Goal: Answer question/provide support: Answer question/provide support

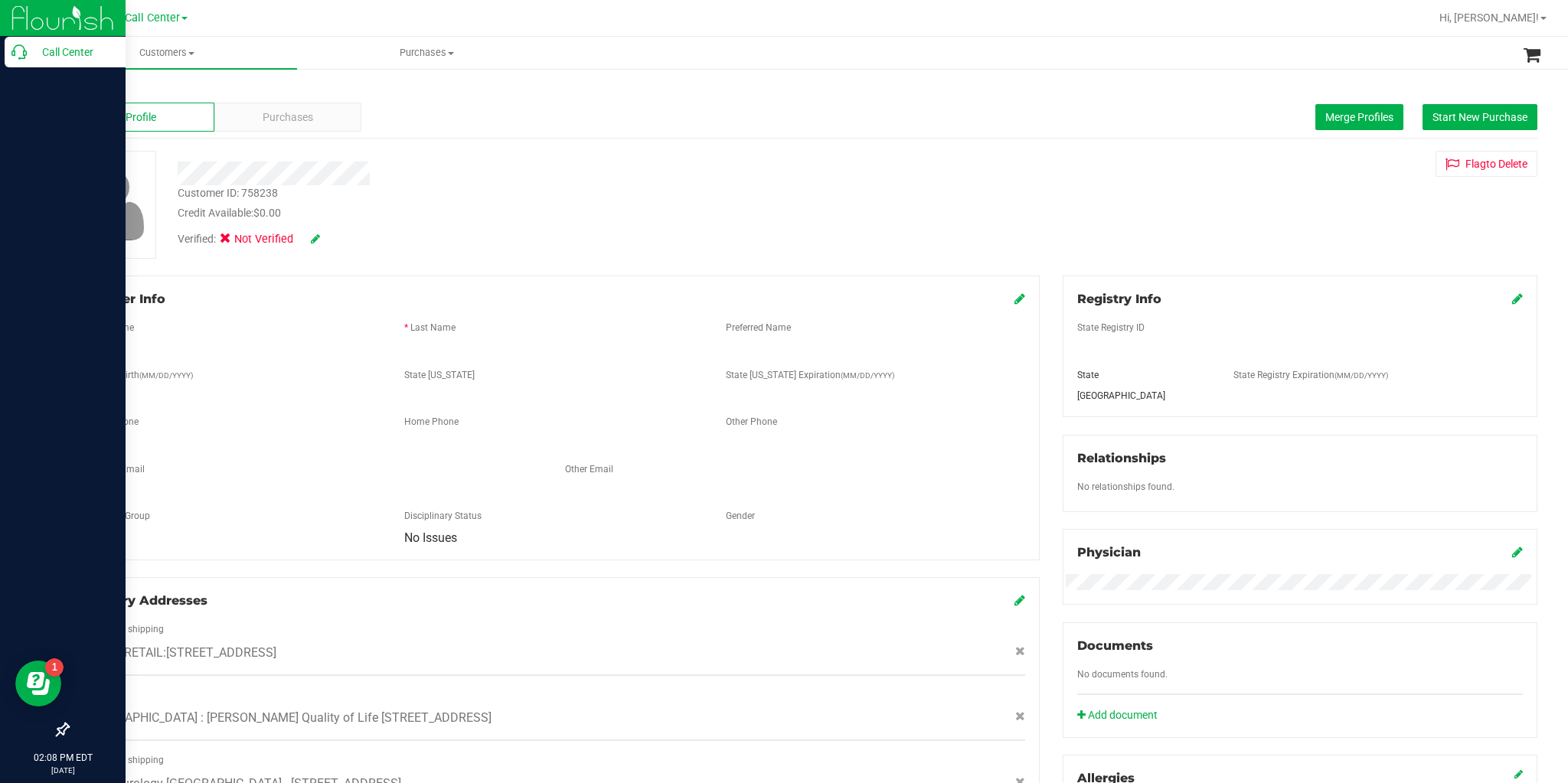
scroll to position [334, 0]
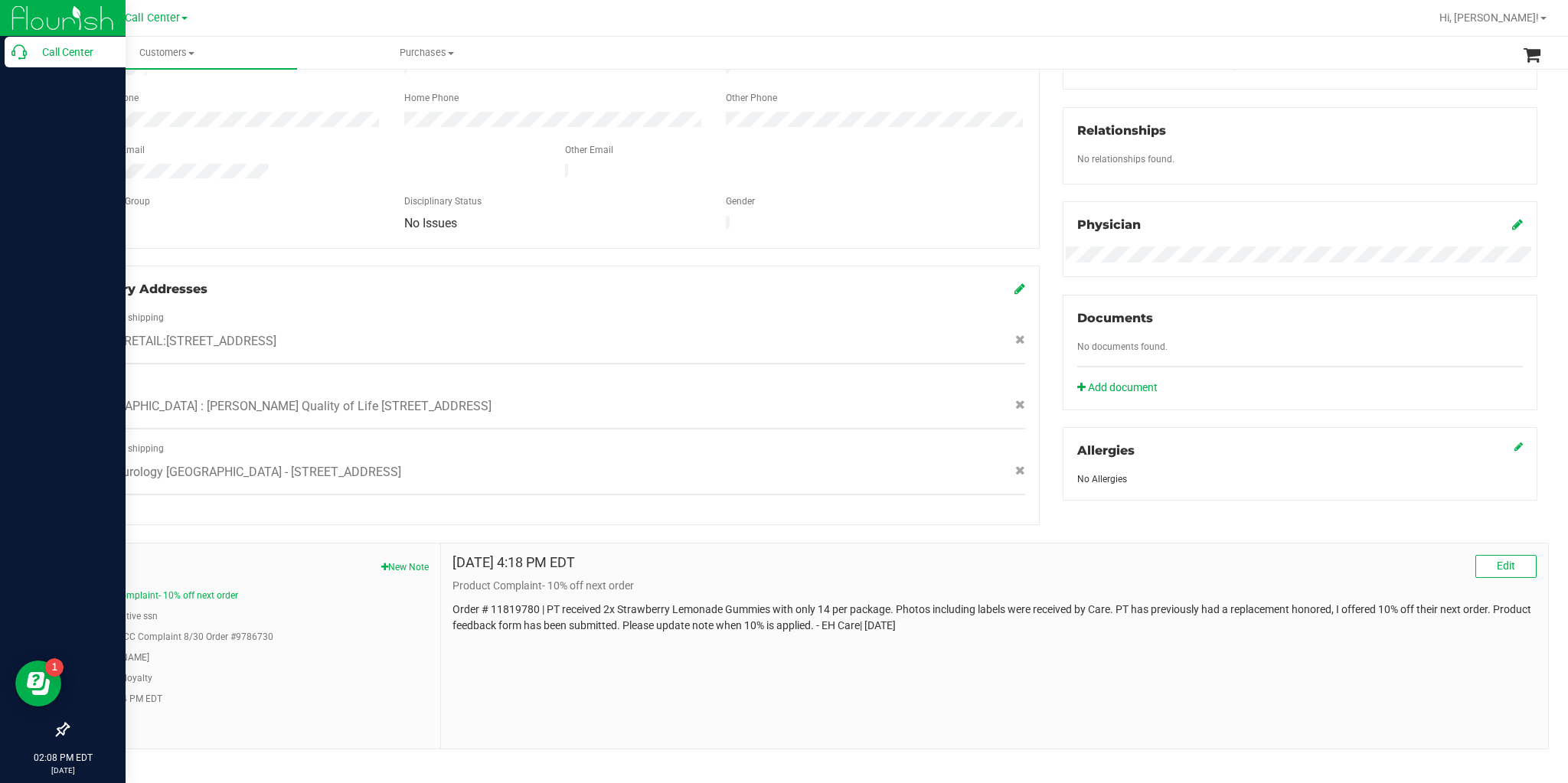
click at [29, 49] on p "Call Center" at bounding box center [72, 52] width 92 height 18
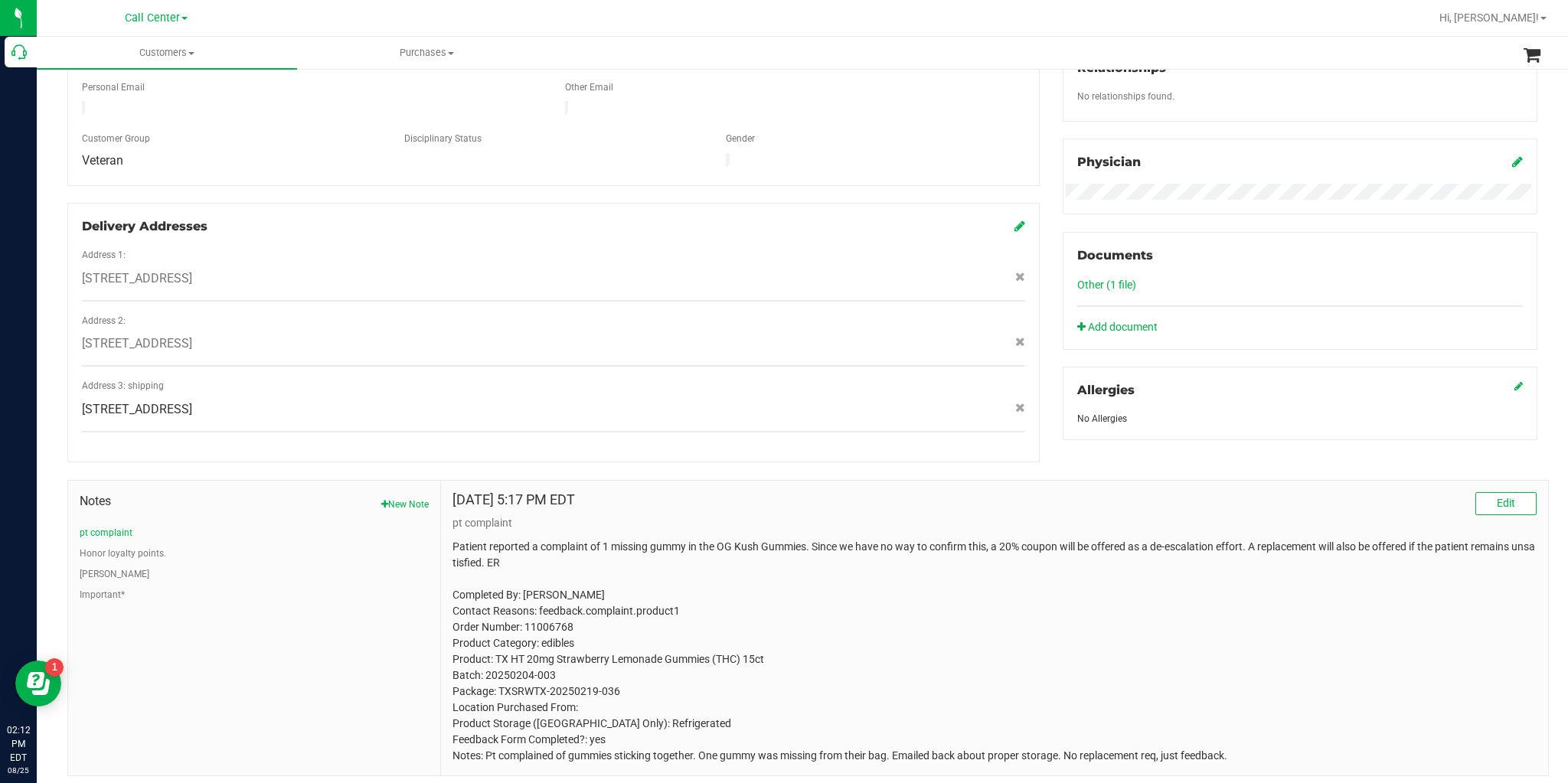
scroll to position [422, 0]
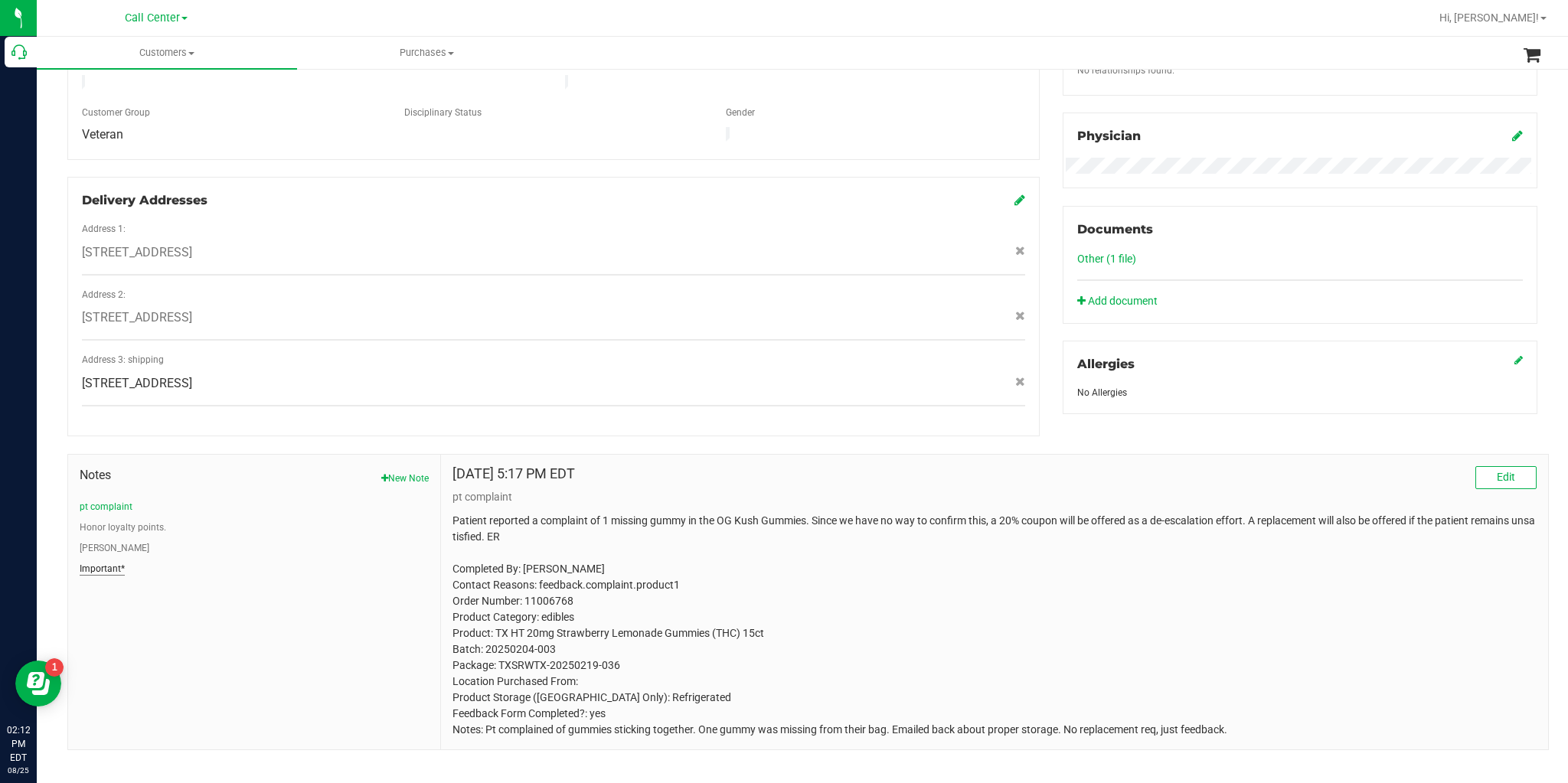
click at [104, 562] on button "Important*" at bounding box center [103, 569] width 45 height 14
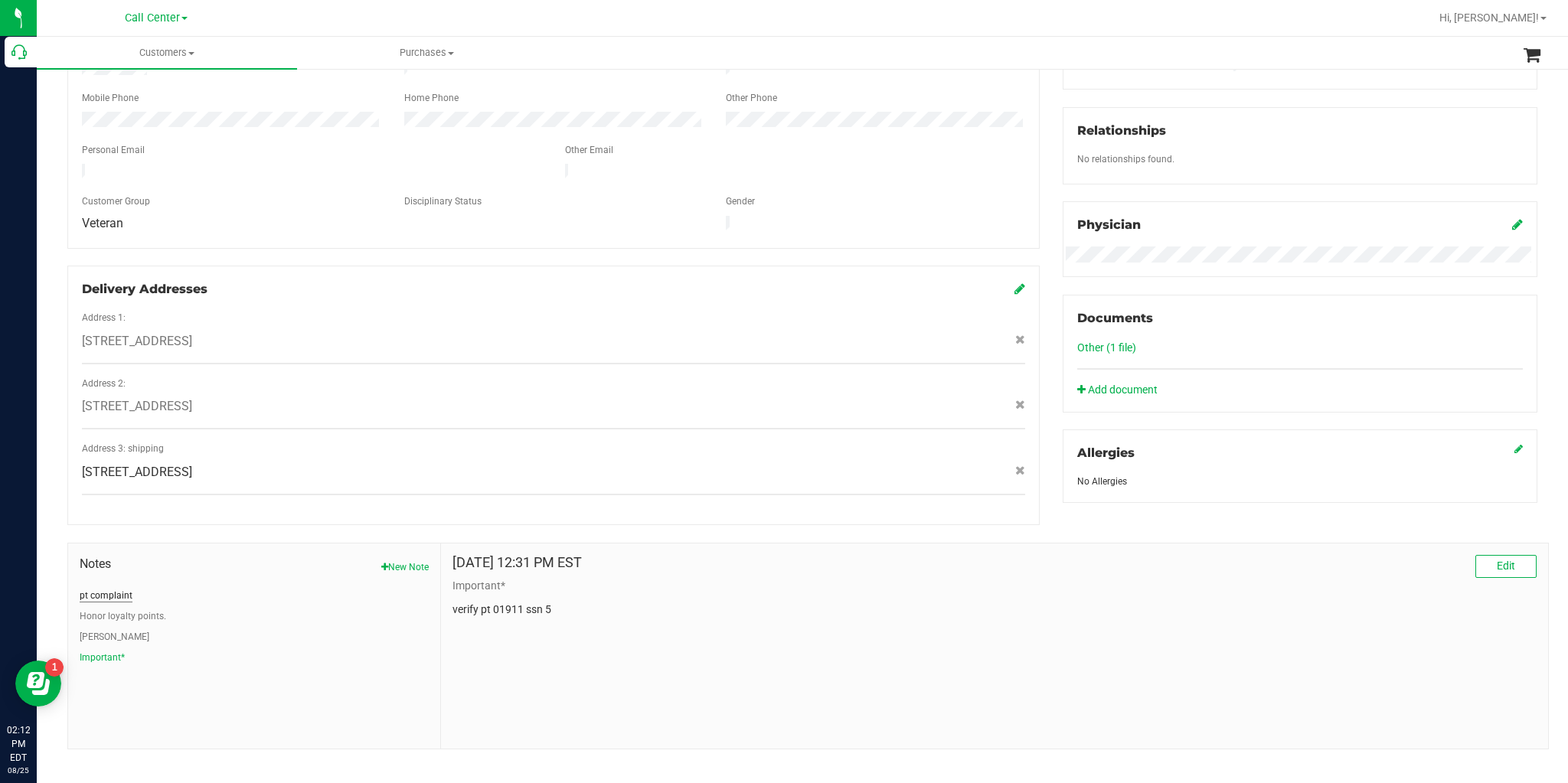
click at [100, 589] on button "pt complaint" at bounding box center [106, 596] width 53 height 14
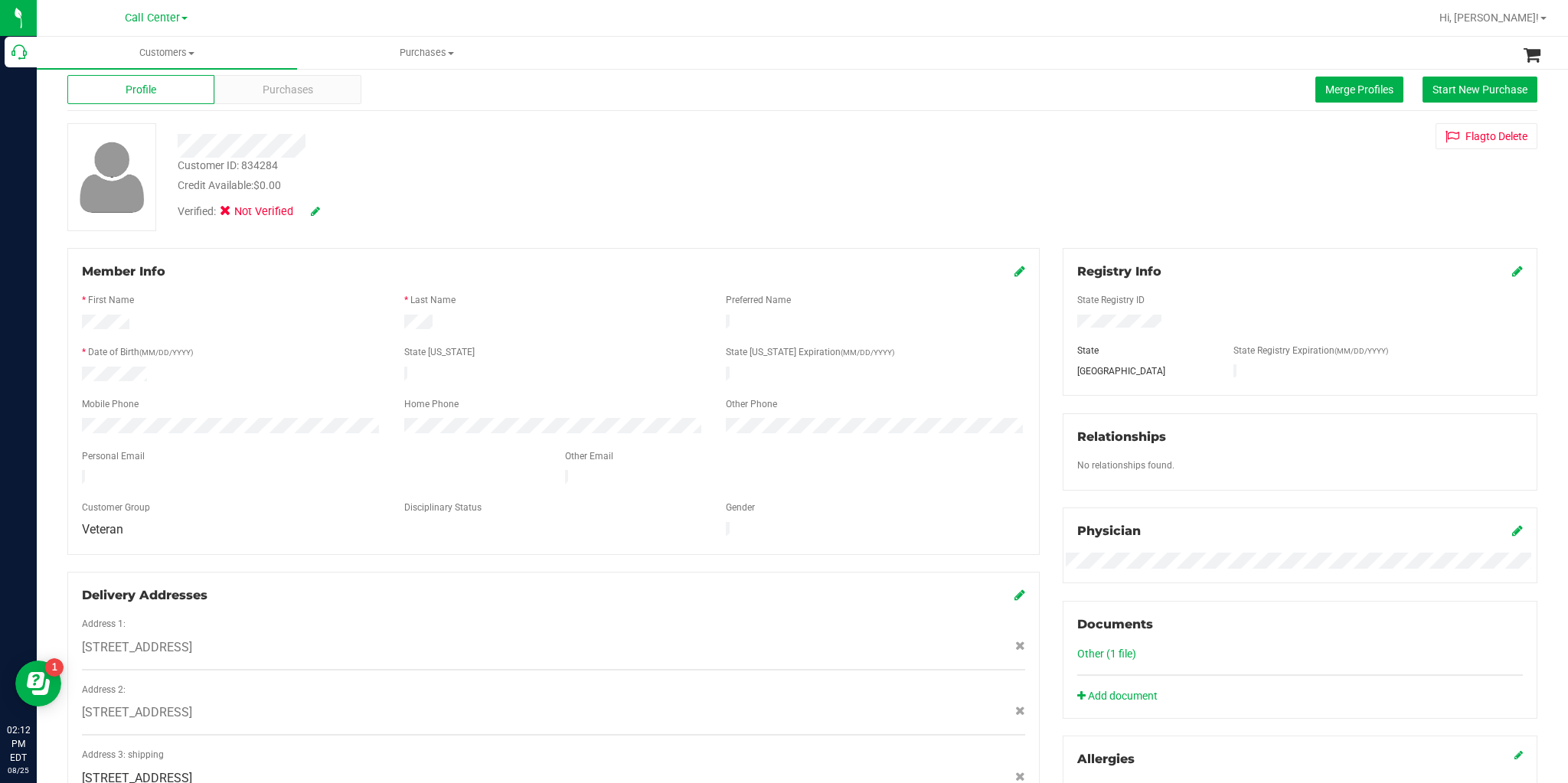
scroll to position [27, 0]
drag, startPoint x: 242, startPoint y: 467, endPoint x: 73, endPoint y: 466, distance: 169.0
click at [73, 470] on div at bounding box center [312, 479] width 483 height 18
click at [260, 94] on div "Purchases" at bounding box center [288, 89] width 147 height 29
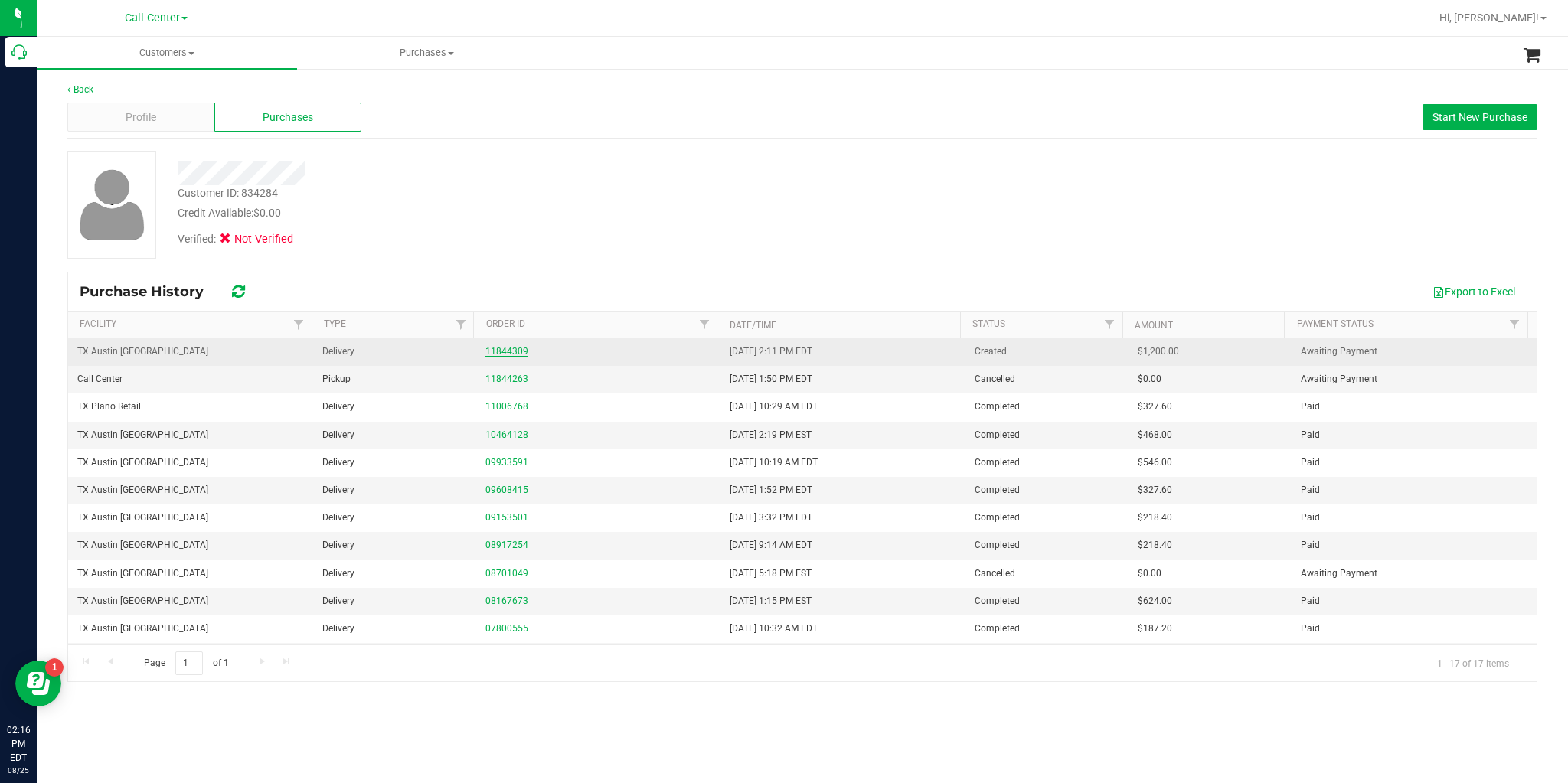
click at [506, 346] on link "11844309" at bounding box center [506, 351] width 43 height 11
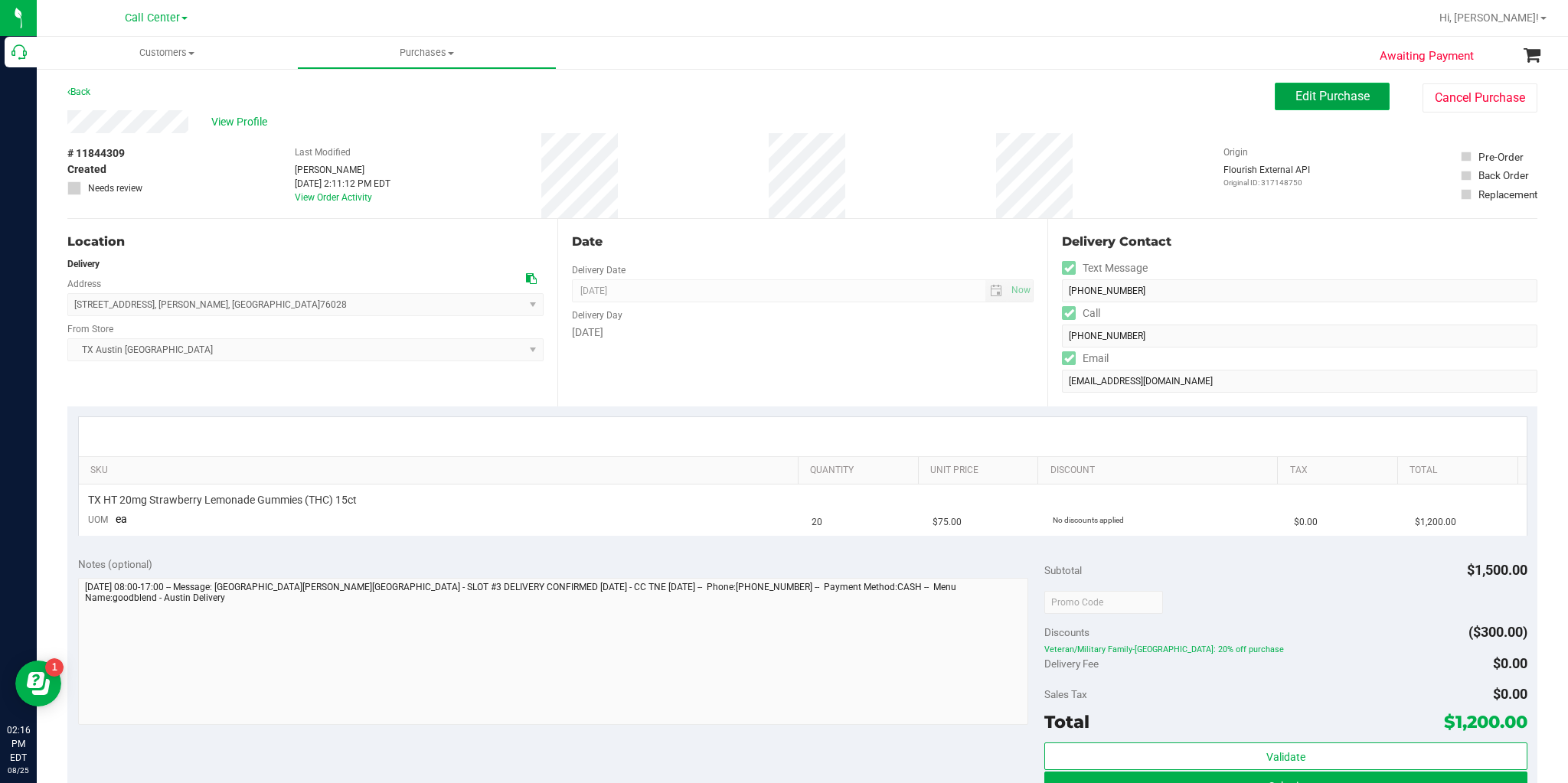
click at [1317, 101] on span "Edit Purchase" at bounding box center [1332, 96] width 74 height 15
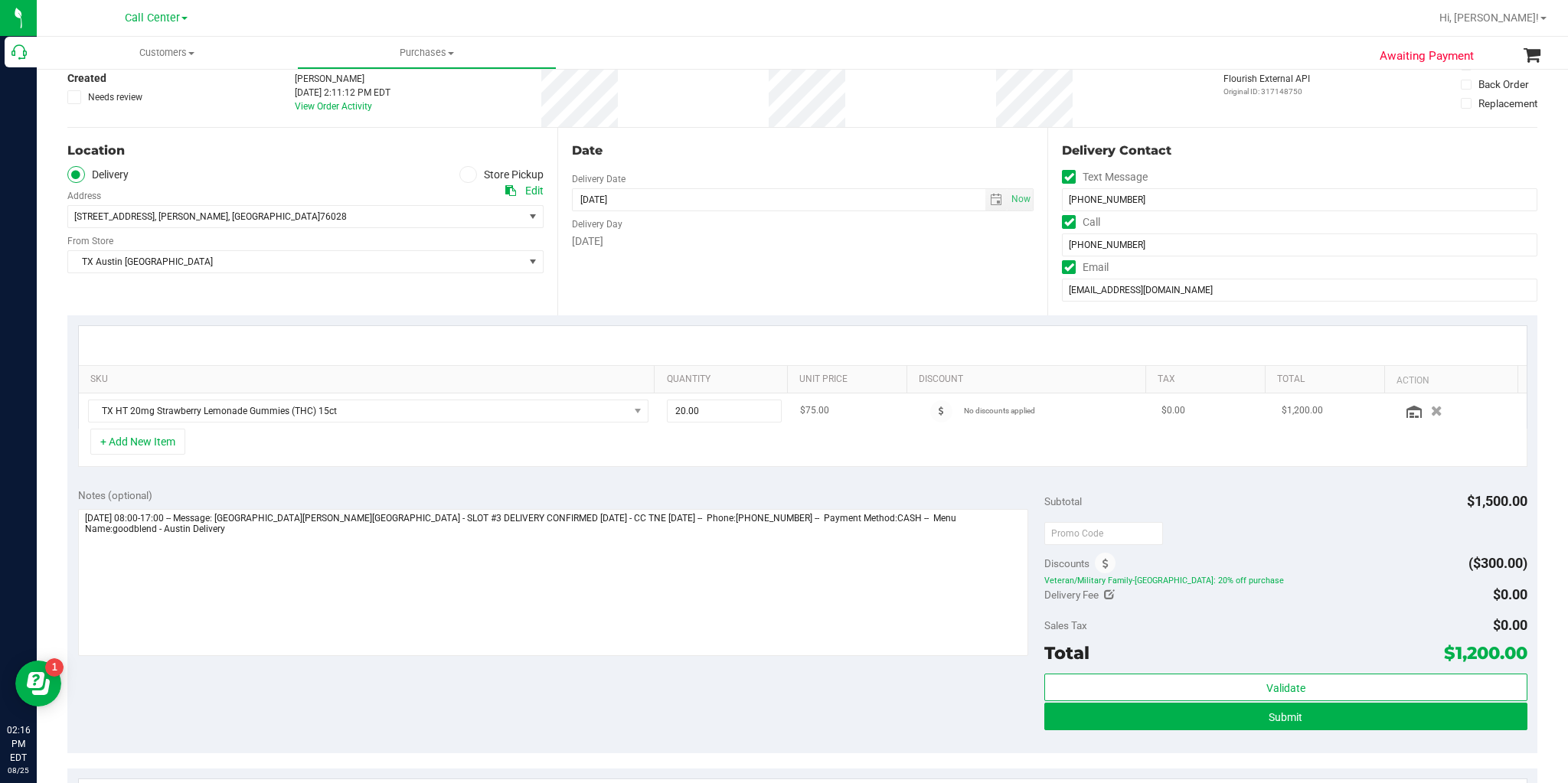
scroll to position [122, 0]
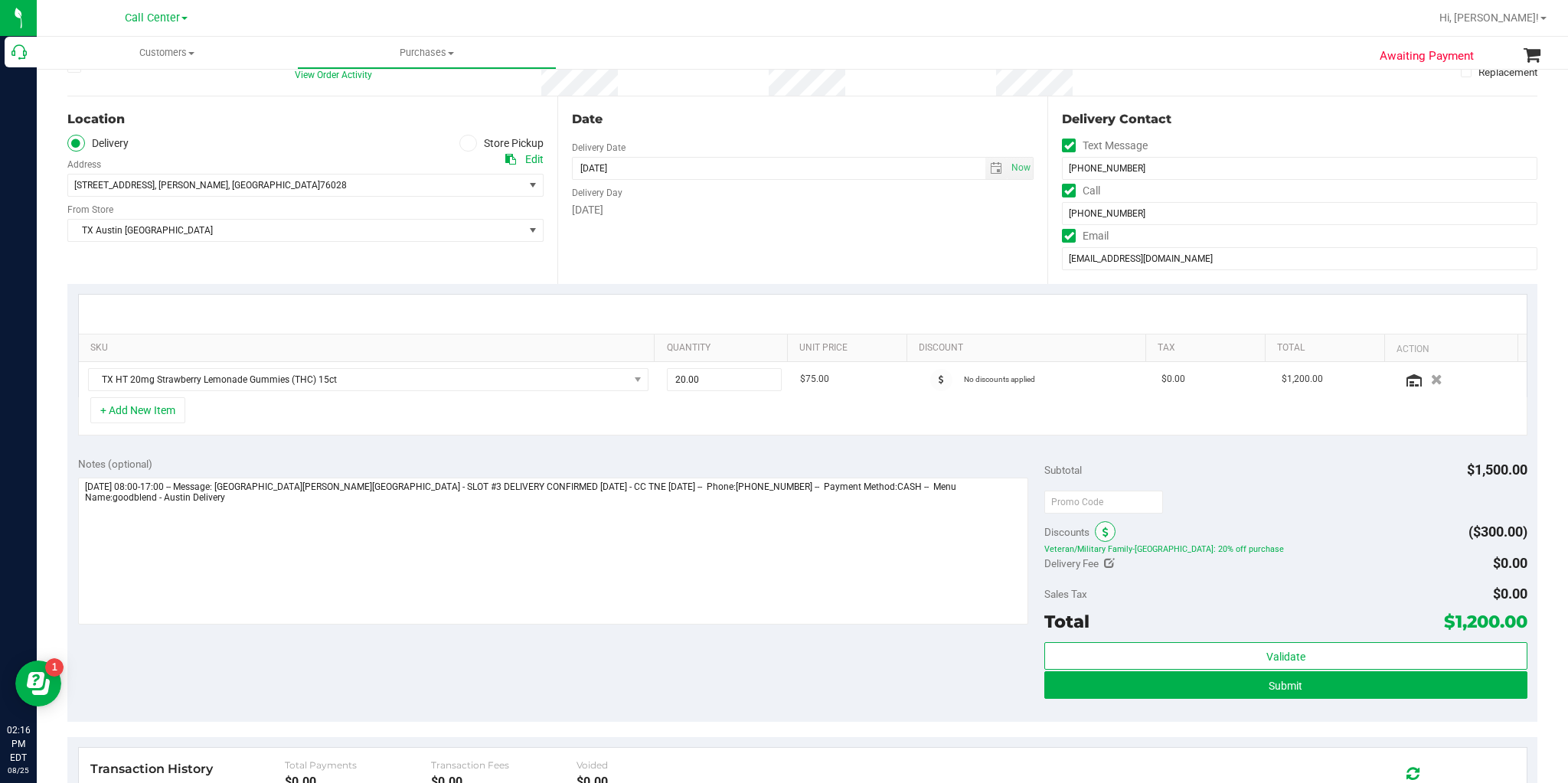
click at [1102, 527] on icon at bounding box center [1105, 533] width 6 height 11
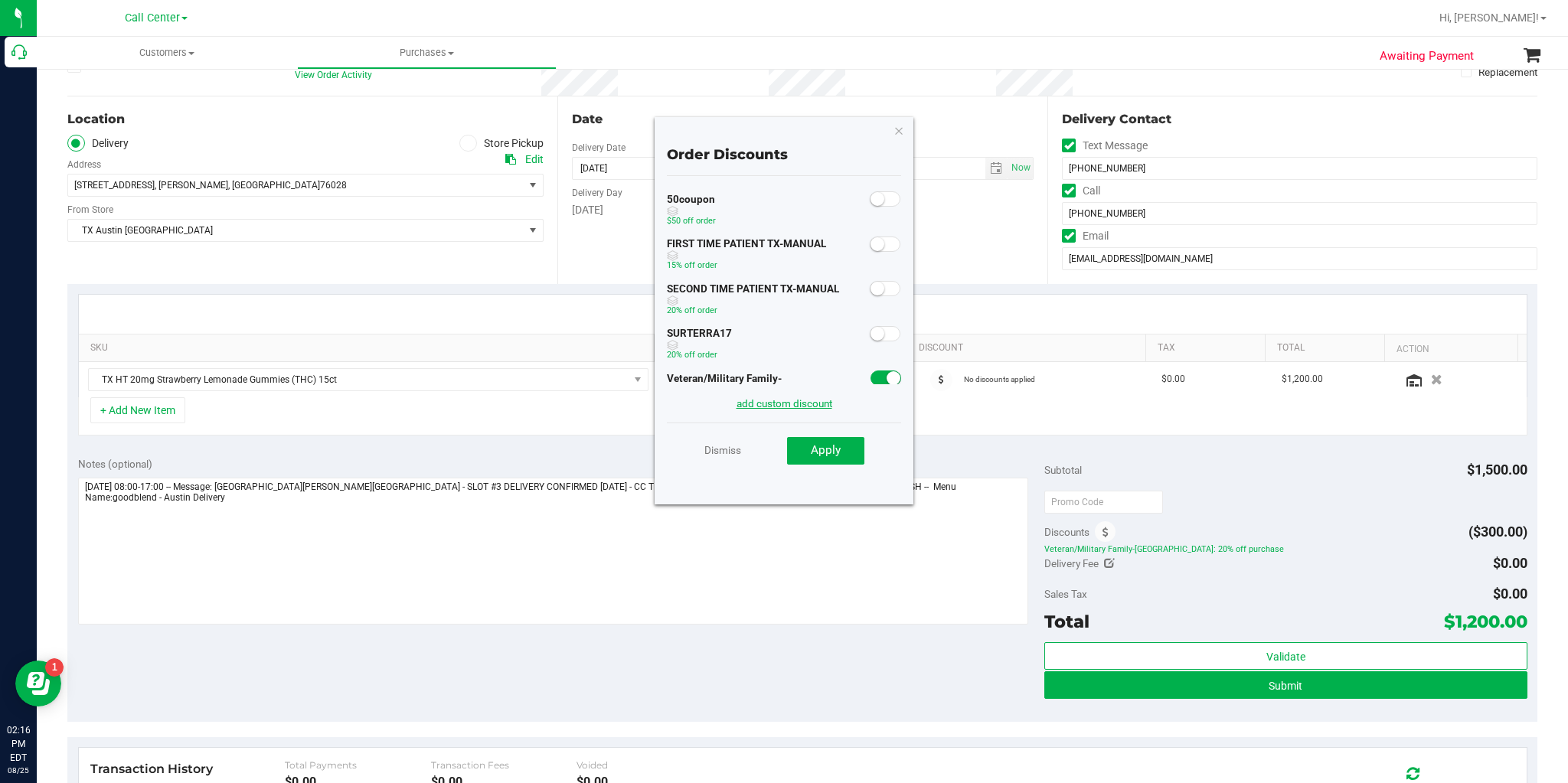
click at [775, 407] on link "add custom discount" at bounding box center [784, 404] width 96 height 13
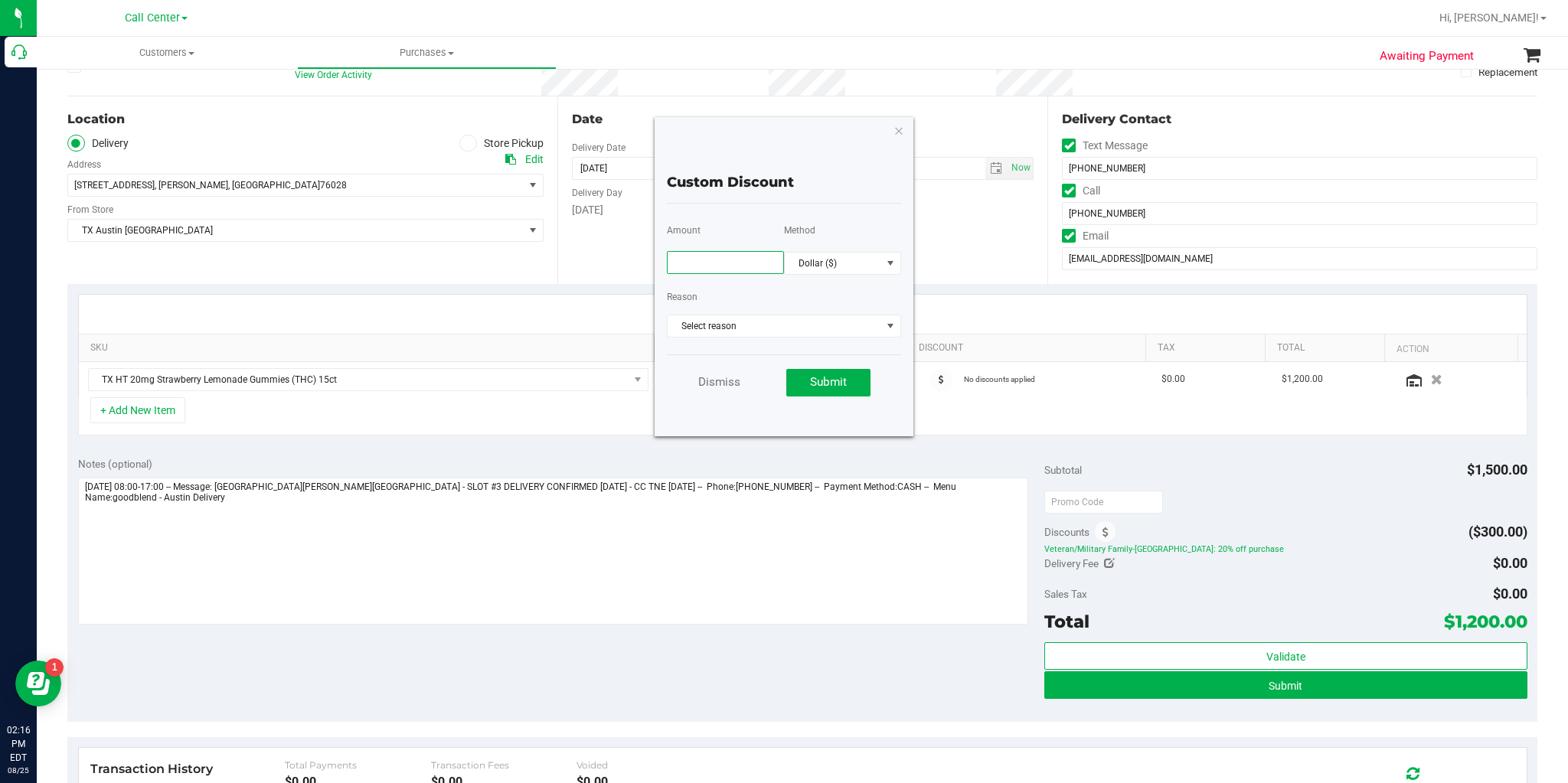
click at [702, 258] on input "text" at bounding box center [725, 262] width 117 height 23
click at [836, 259] on span "Dollar ($)" at bounding box center [833, 263] width 96 height 21
click at [833, 312] on li "Percentage (%)" at bounding box center [842, 316] width 115 height 26
click at [729, 259] on input "text" at bounding box center [725, 262] width 117 height 23
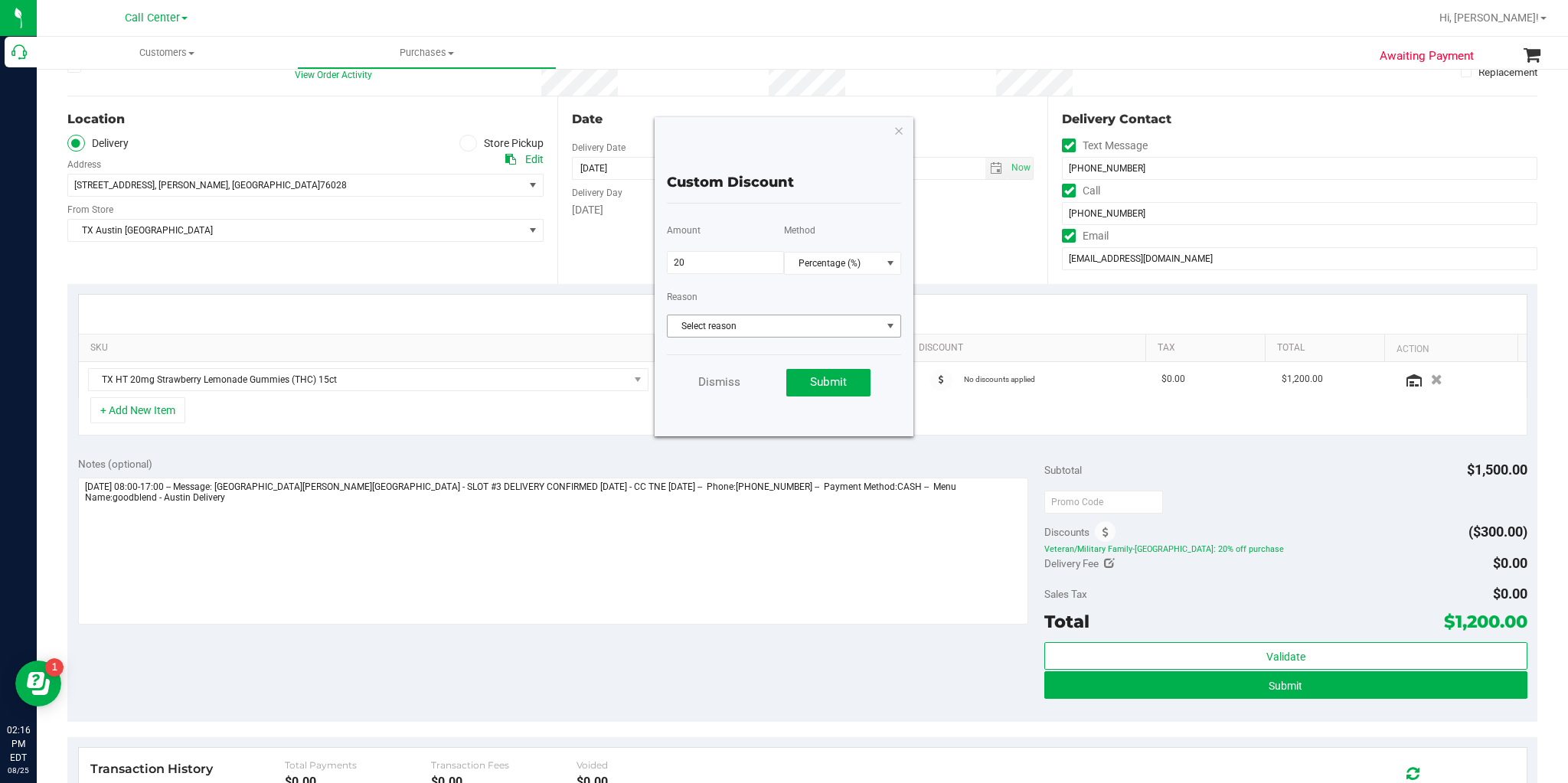
type input "20.00"
click at [726, 328] on span "Select reason" at bounding box center [775, 325] width 213 height 21
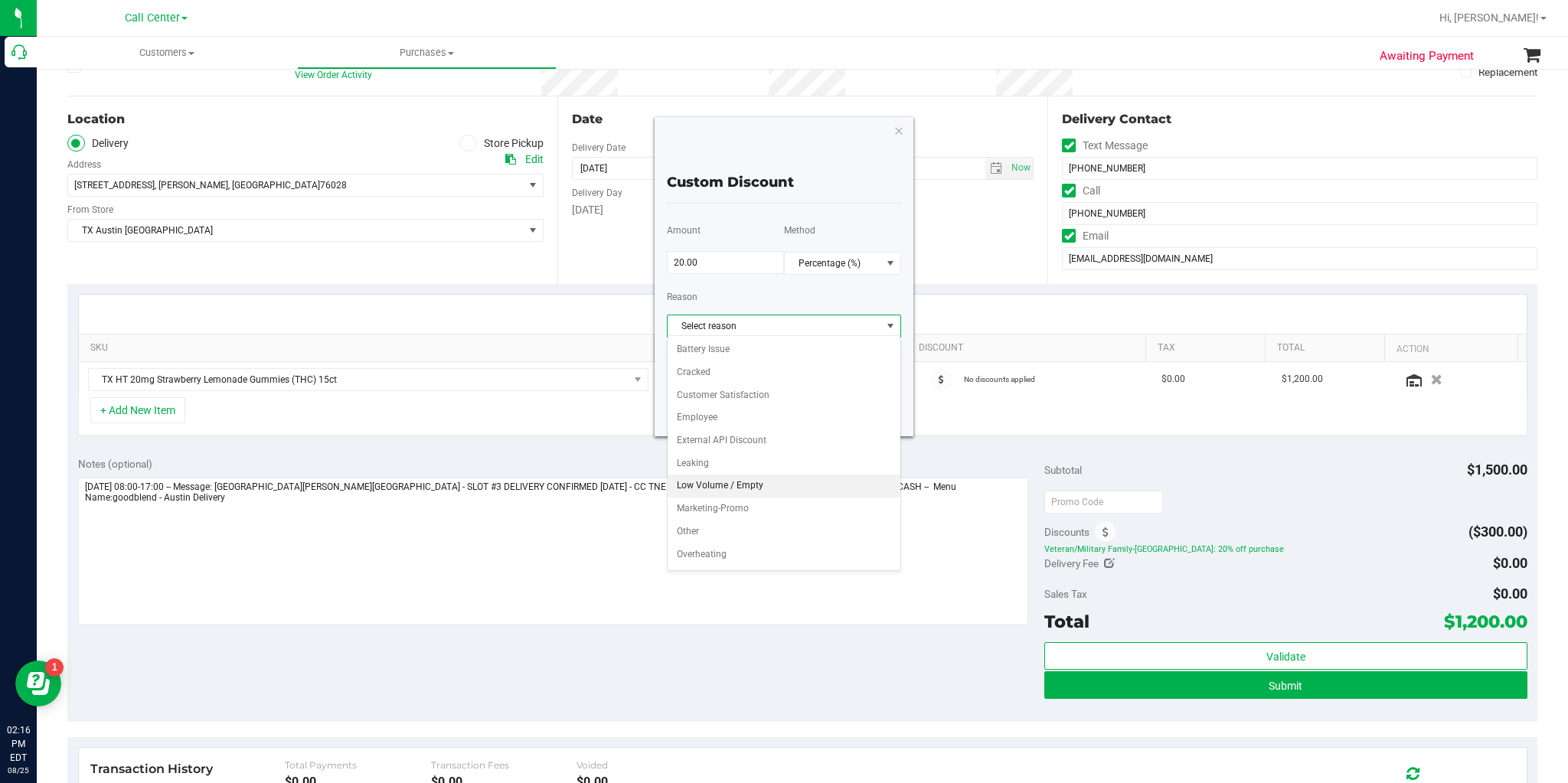
scroll to position [61, 0]
click at [725, 509] on li "Product melted" at bounding box center [784, 516] width 233 height 23
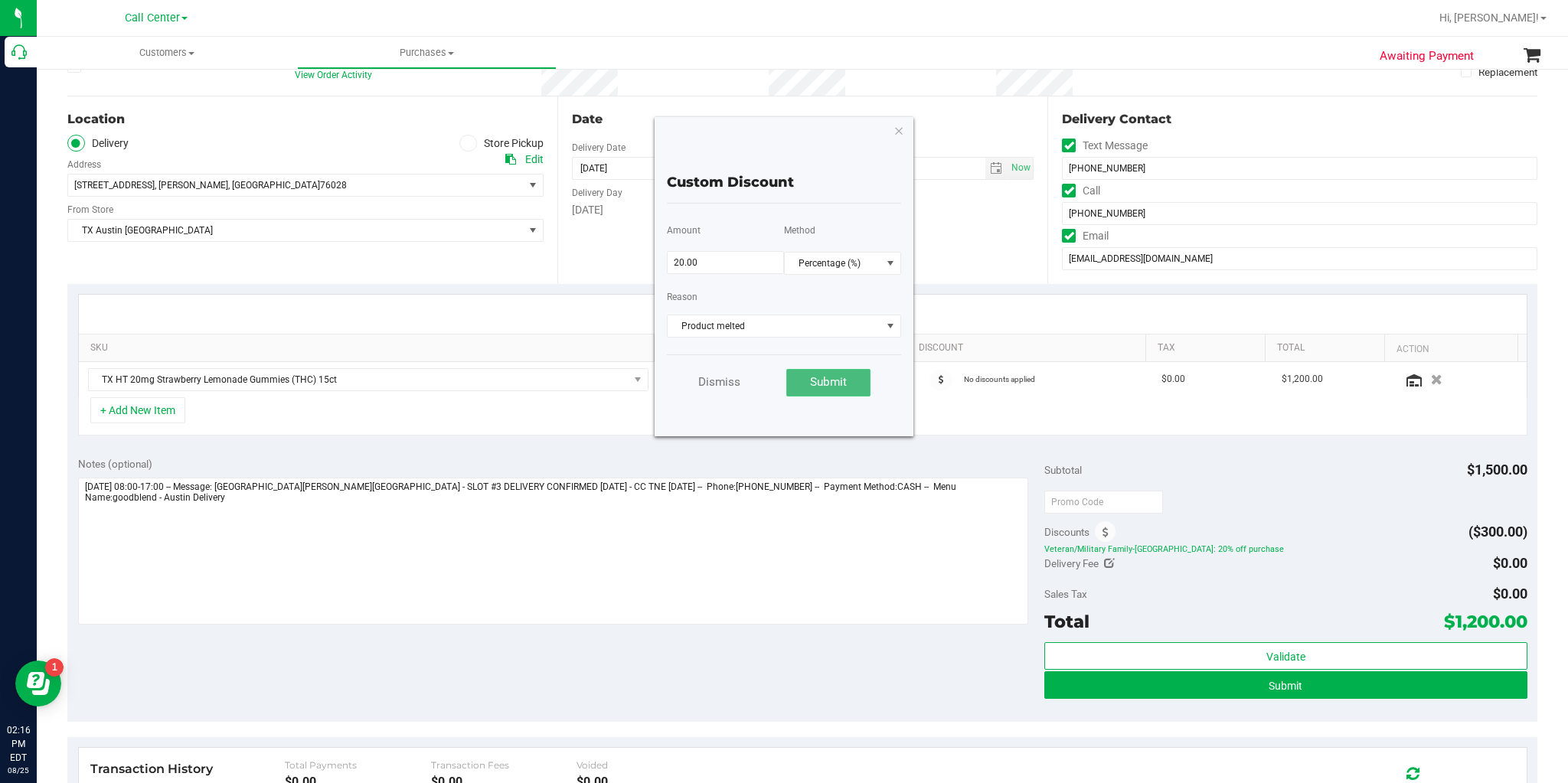
click at [803, 382] on button "Submit" at bounding box center [828, 382] width 84 height 27
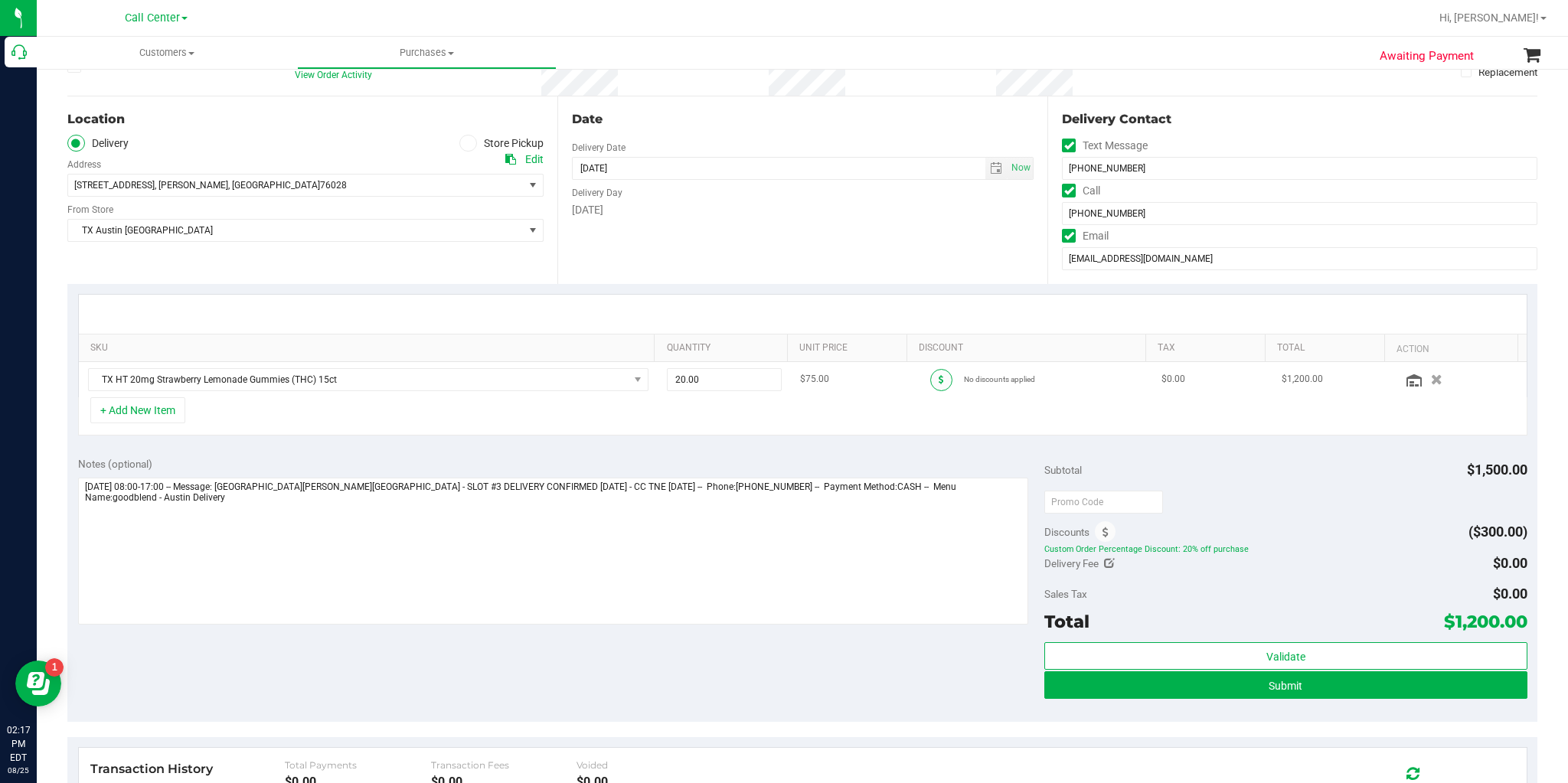
click at [938, 377] on icon at bounding box center [941, 380] width 5 height 9
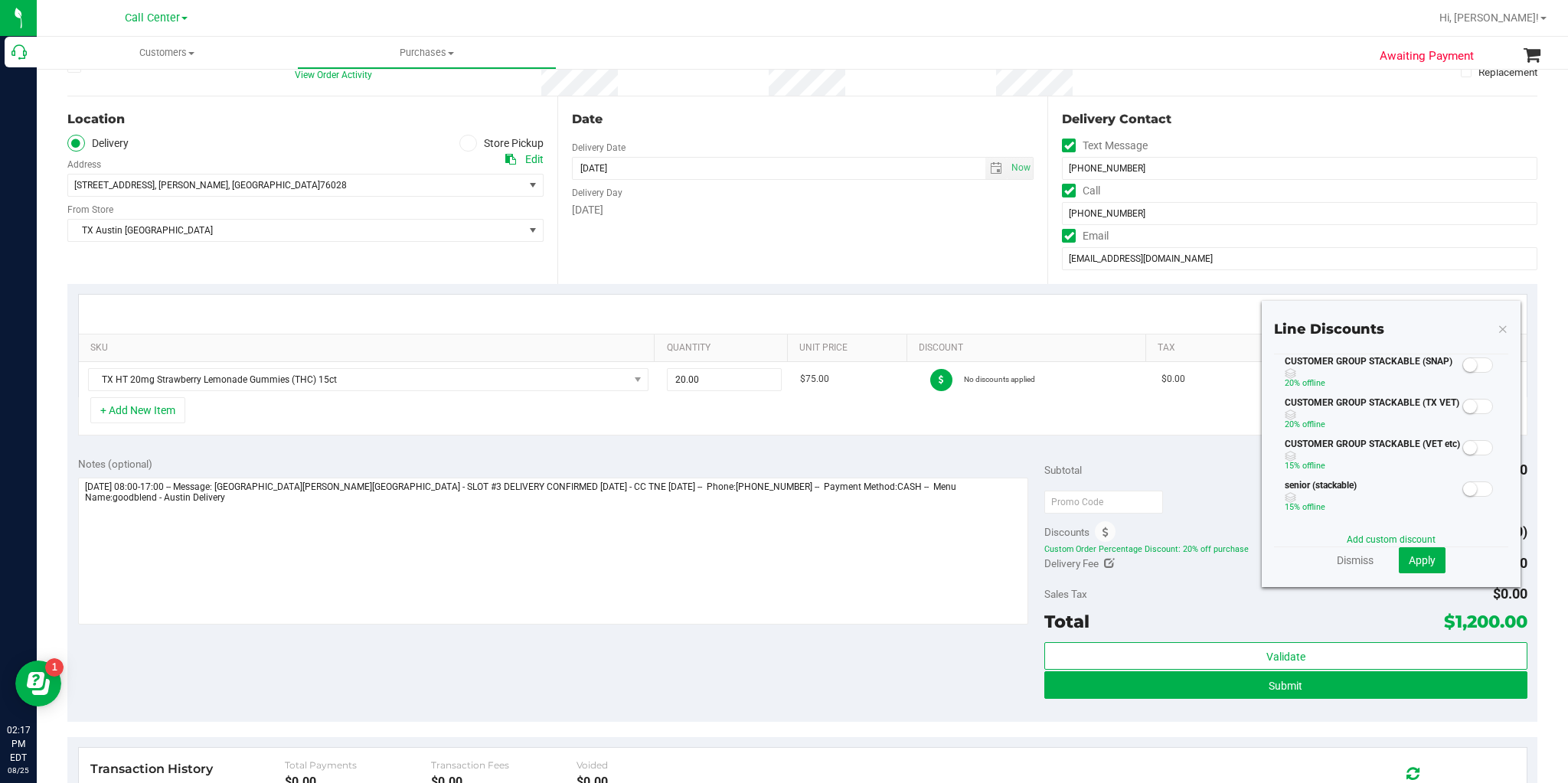
click at [1473, 408] on span at bounding box center [1477, 407] width 31 height 16
click at [1415, 558] on span "Apply" at bounding box center [1422, 560] width 27 height 13
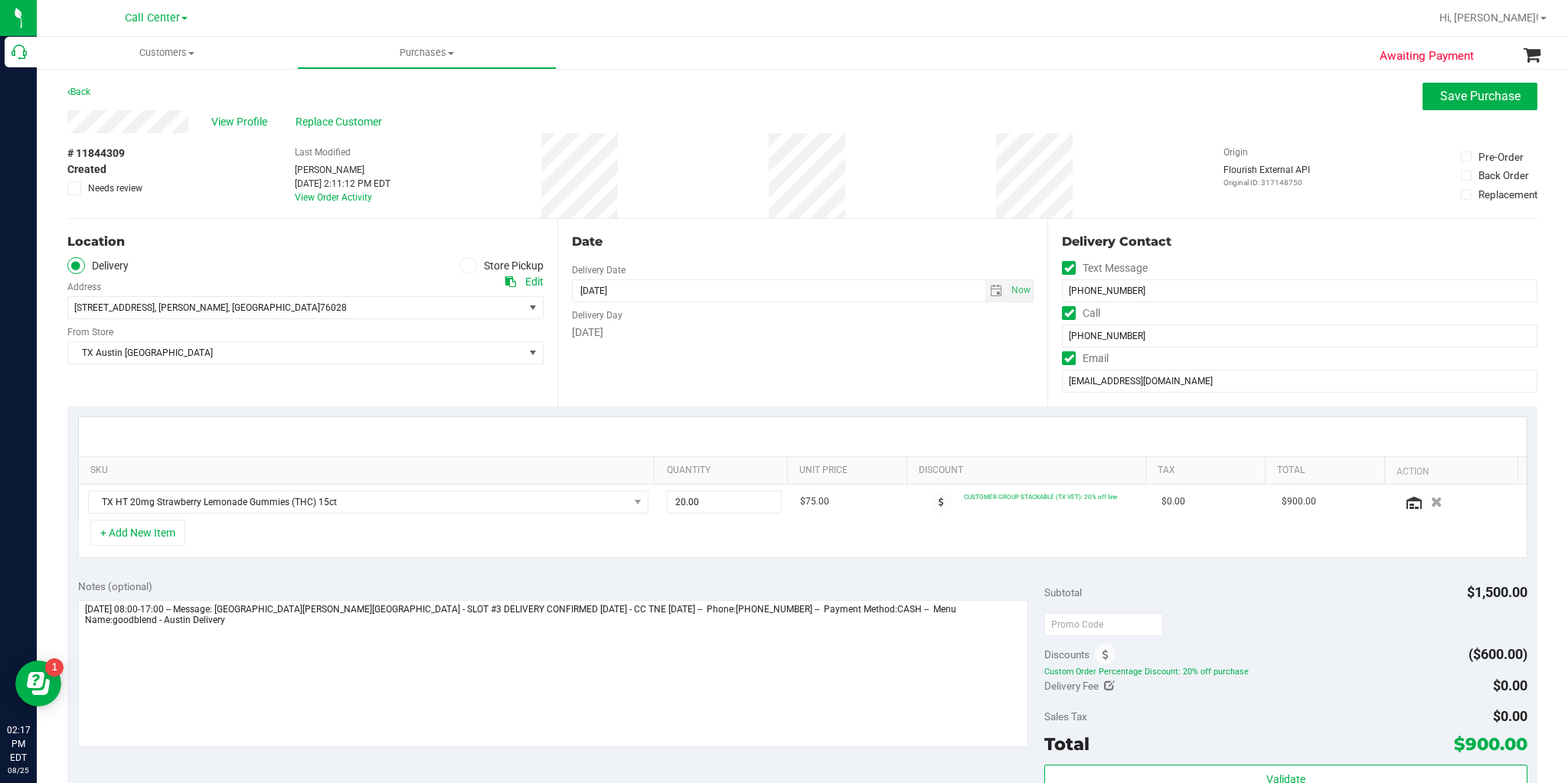
scroll to position [0, 0]
click at [1470, 98] on span "Save Purchase" at bounding box center [1480, 96] width 81 height 15
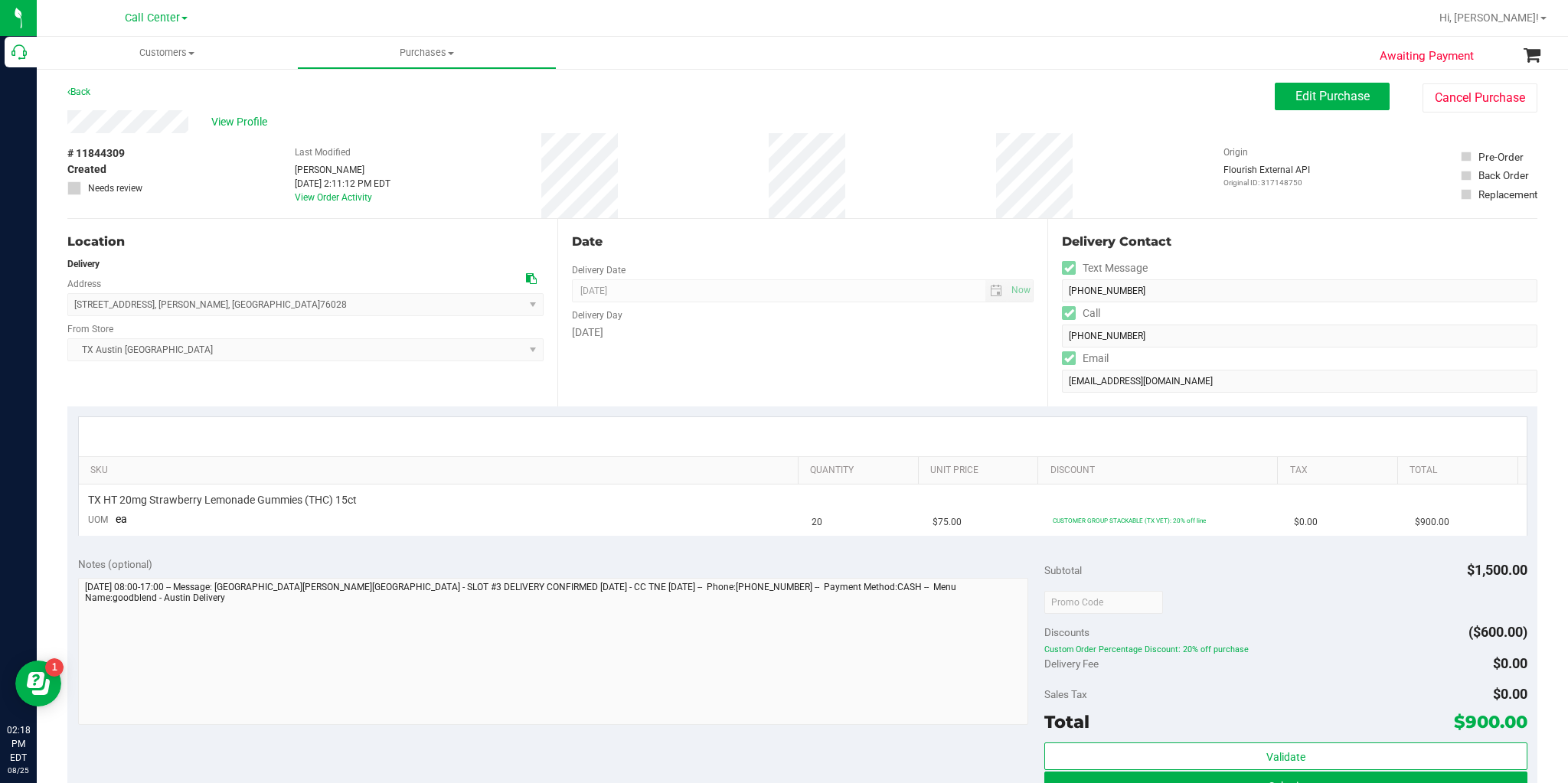
drag, startPoint x: 129, startPoint y: 157, endPoint x: 78, endPoint y: 153, distance: 51.2
click at [78, 153] on div "# 11844309 Created Needs review" at bounding box center [106, 170] width 77 height 49
copy div "11844309"
click at [239, 122] on span "View Profile" at bounding box center [242, 122] width 61 height 16
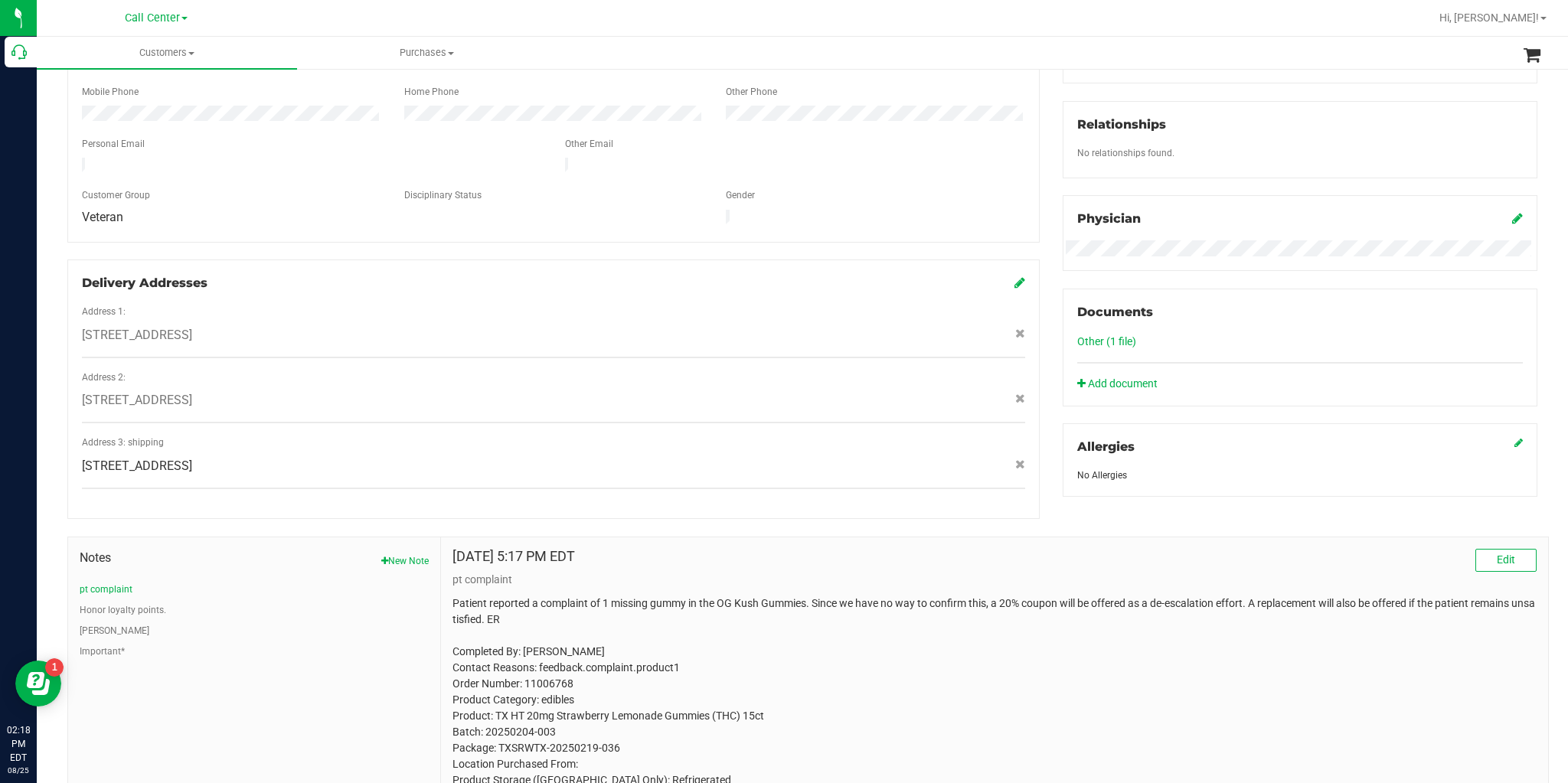
scroll to position [422, 0]
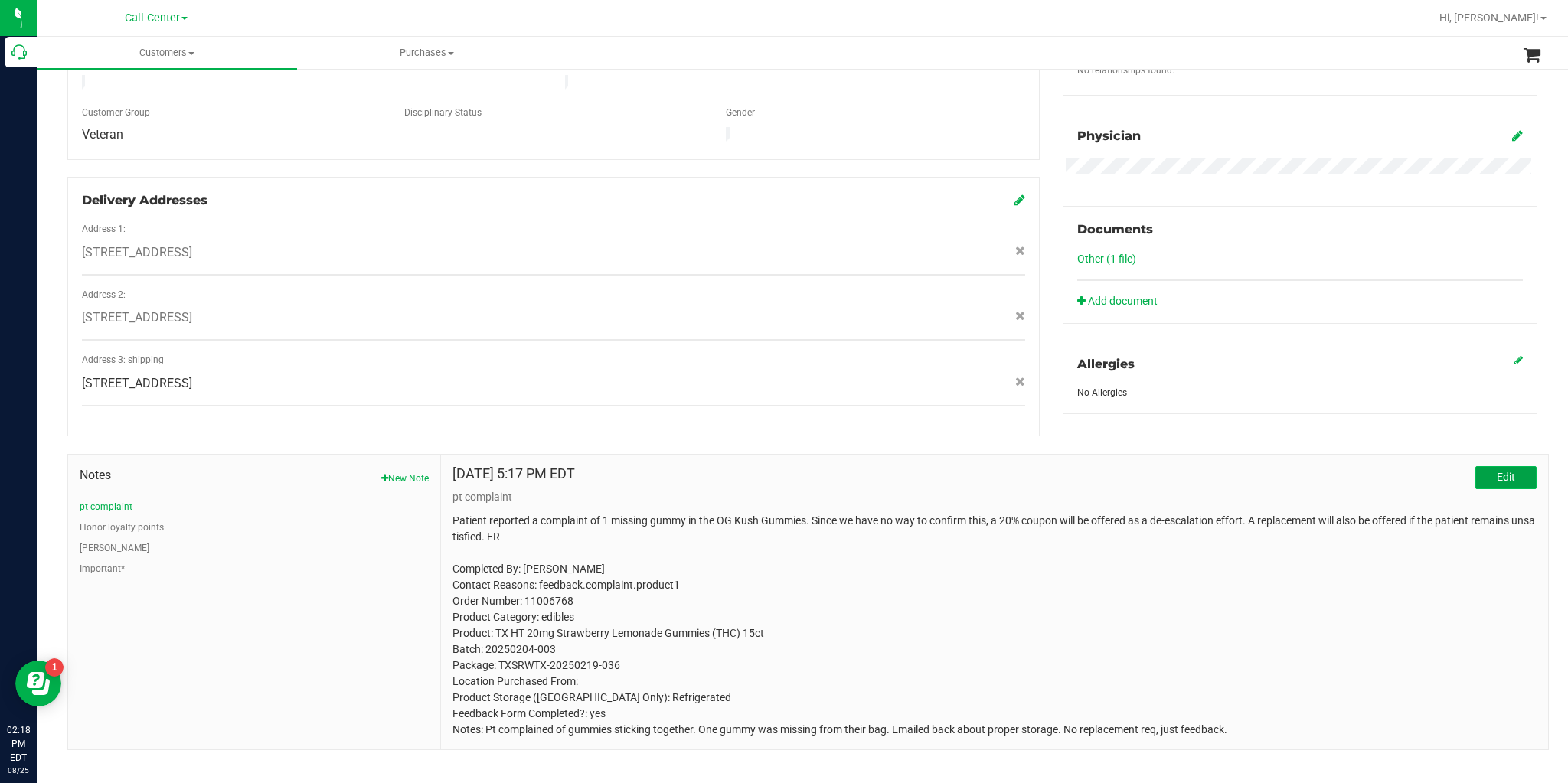
click at [1479, 466] on button "Edit" at bounding box center [1506, 477] width 61 height 23
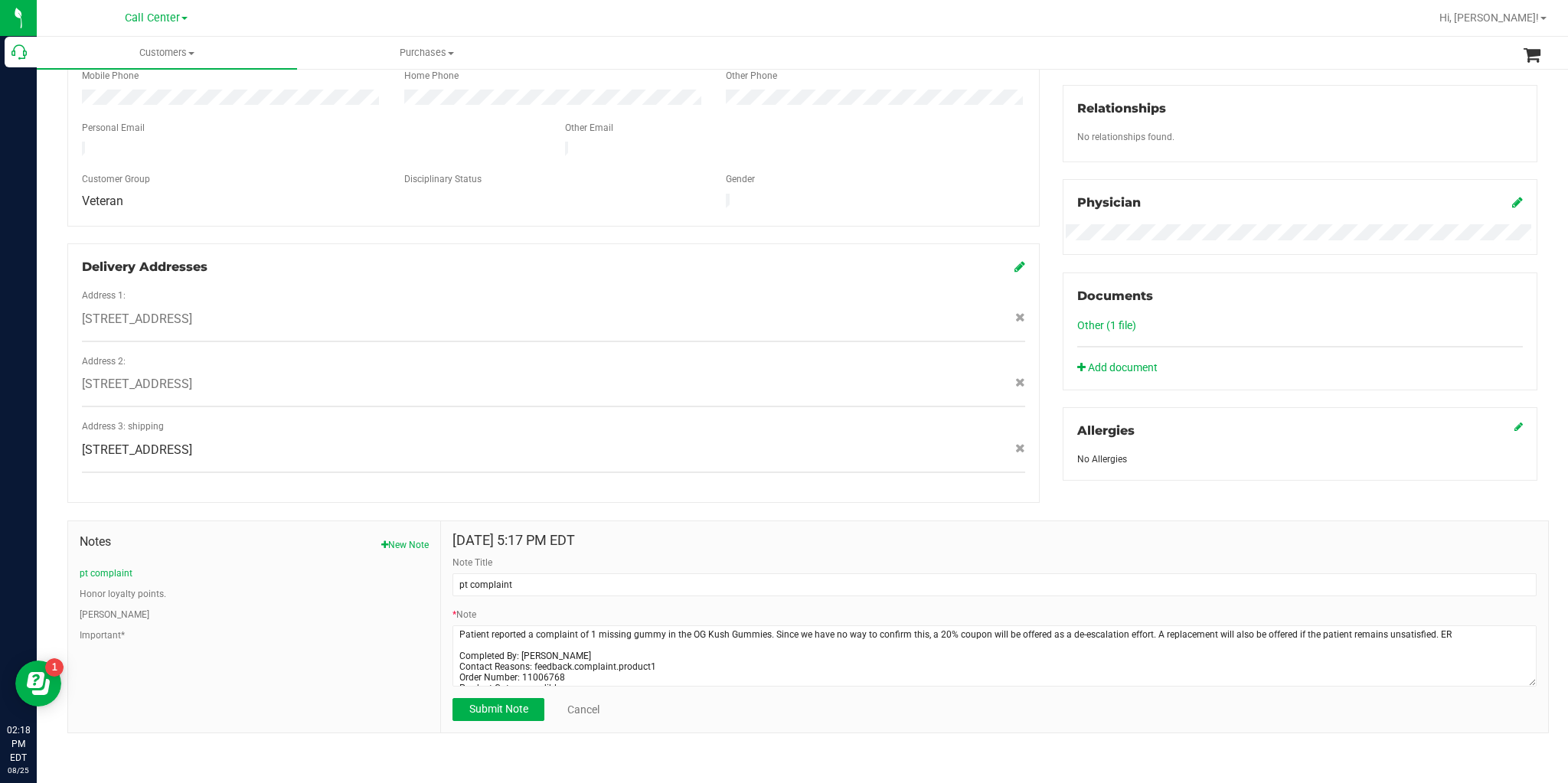
scroll to position [340, 0]
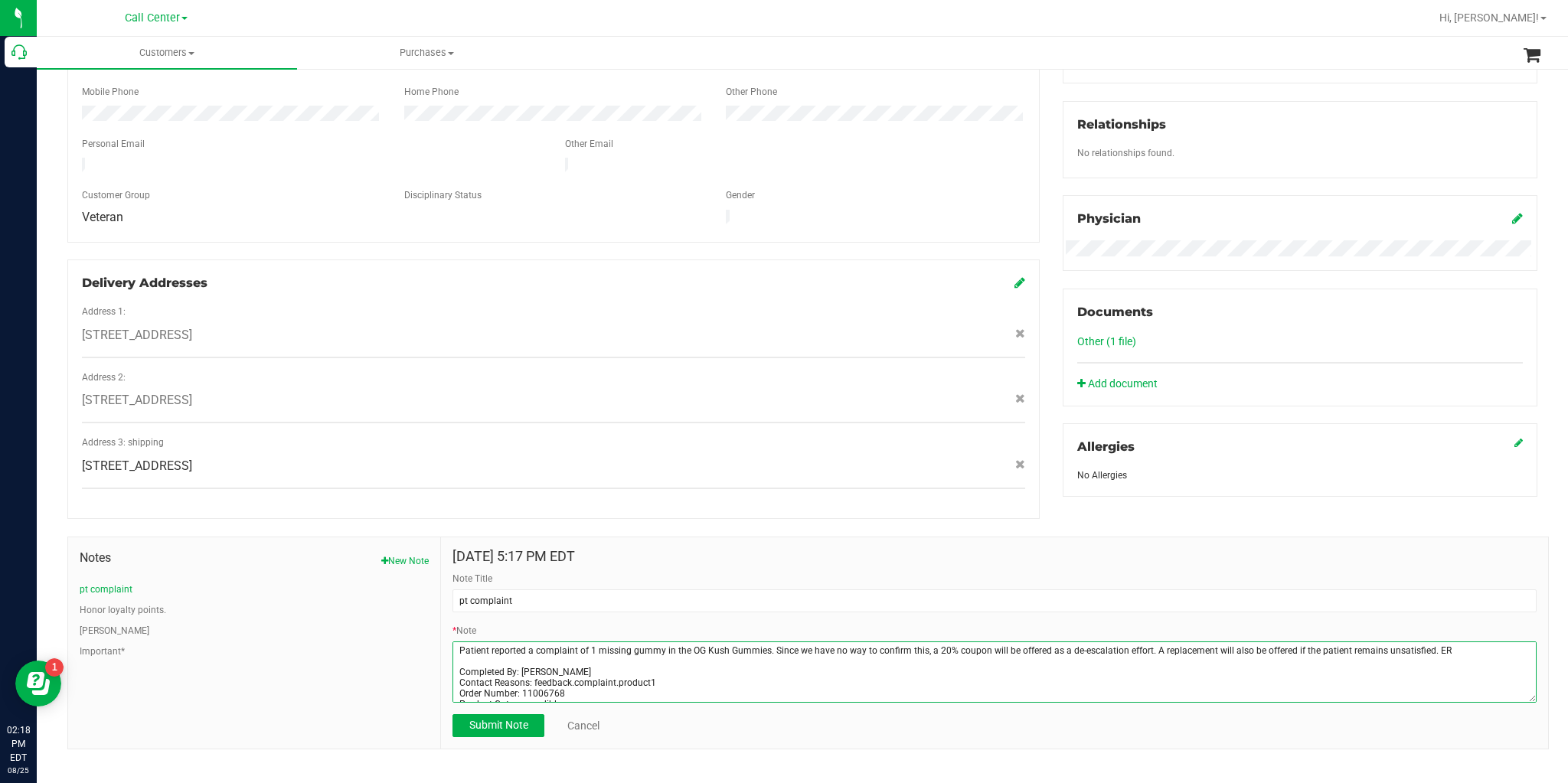
click at [453, 641] on textarea "* Note" at bounding box center [994, 672] width 1084 height 61
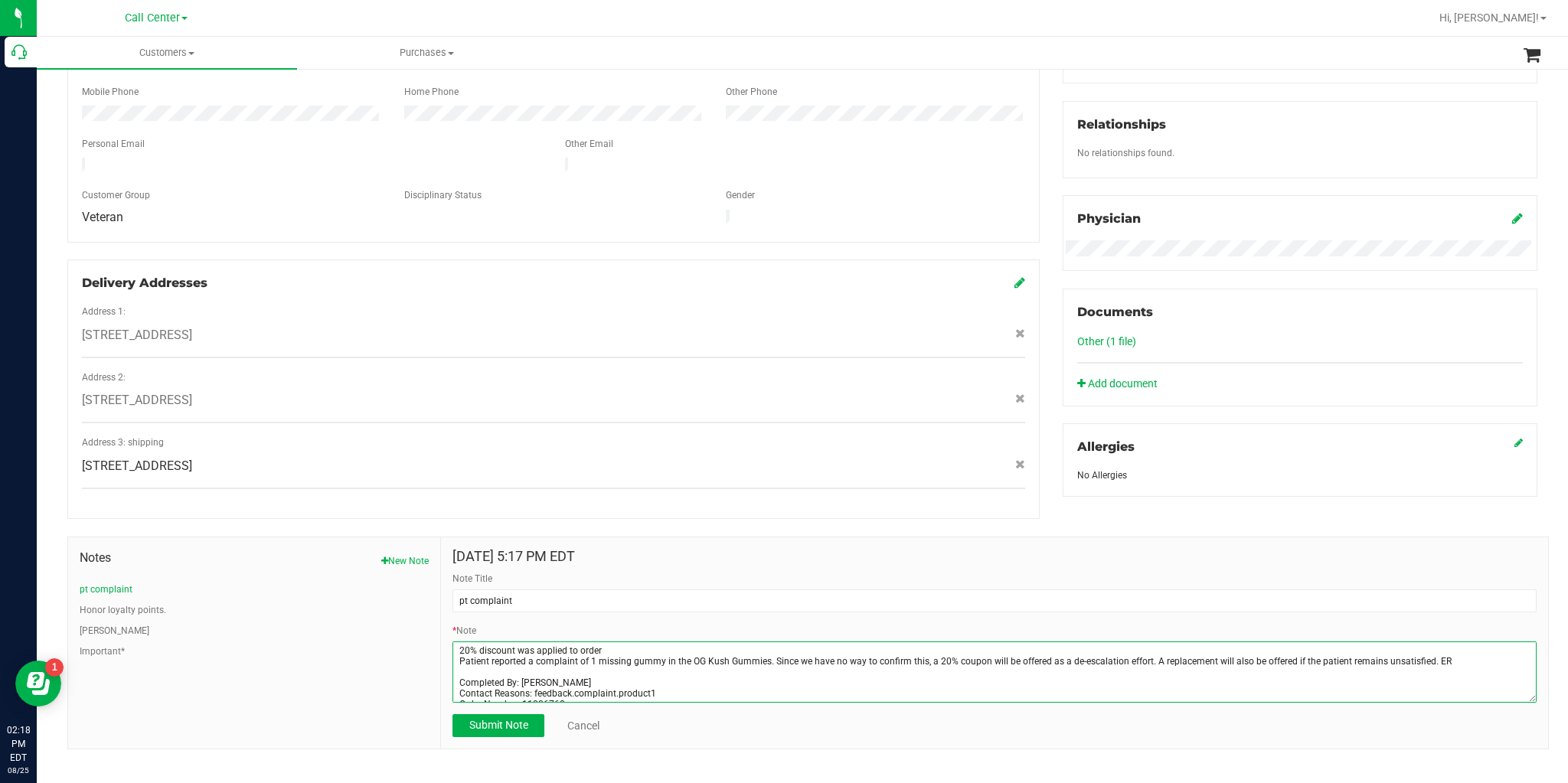
paste textarea "11844309"
click at [640, 641] on textarea "* Note" at bounding box center [994, 672] width 1084 height 61
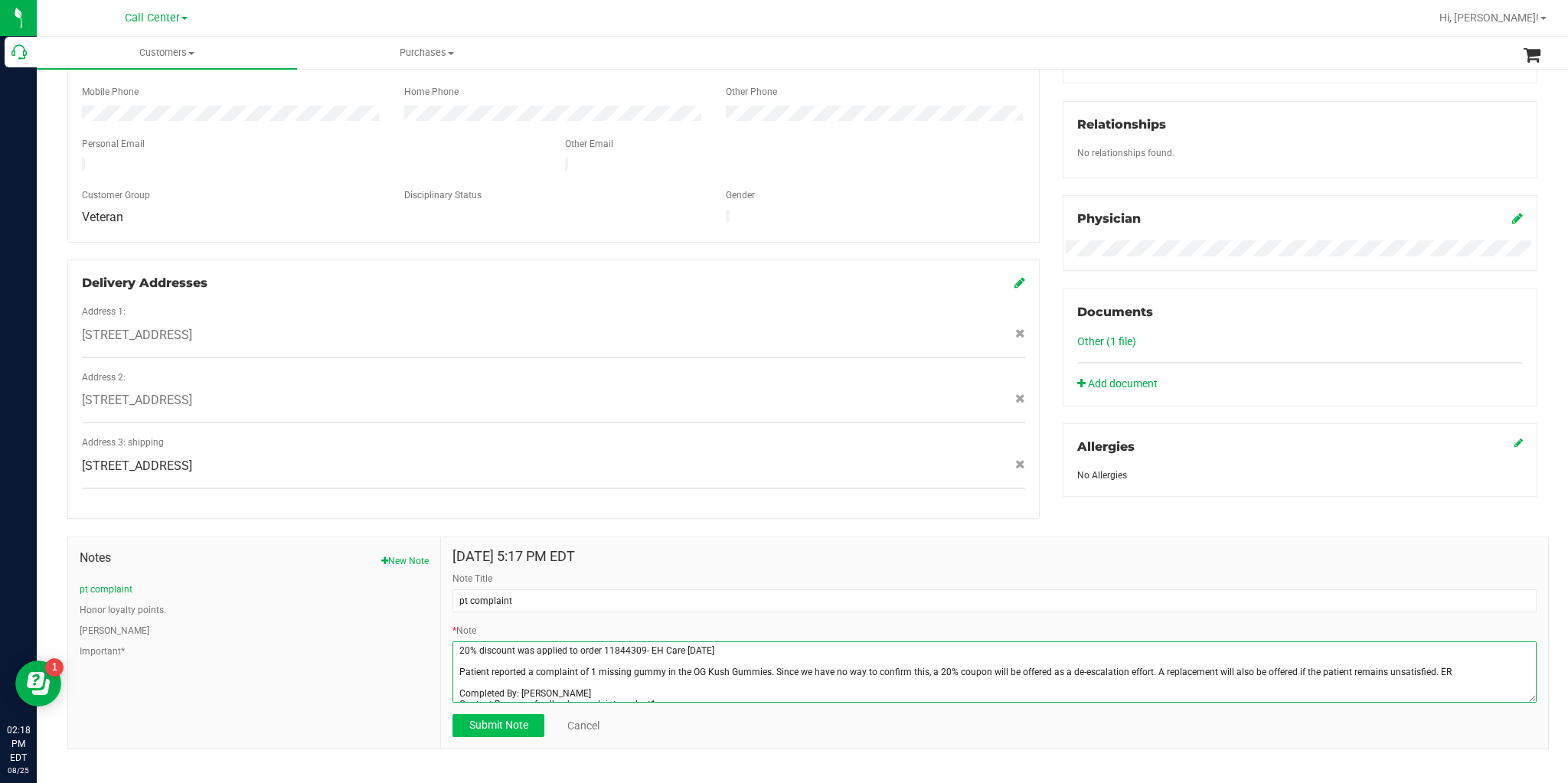
type textarea "20% discount was applied to order 11844309- EH Care [DATE] Patient reported a c…"
click at [481, 719] on span "Submit Note" at bounding box center [499, 725] width 59 height 13
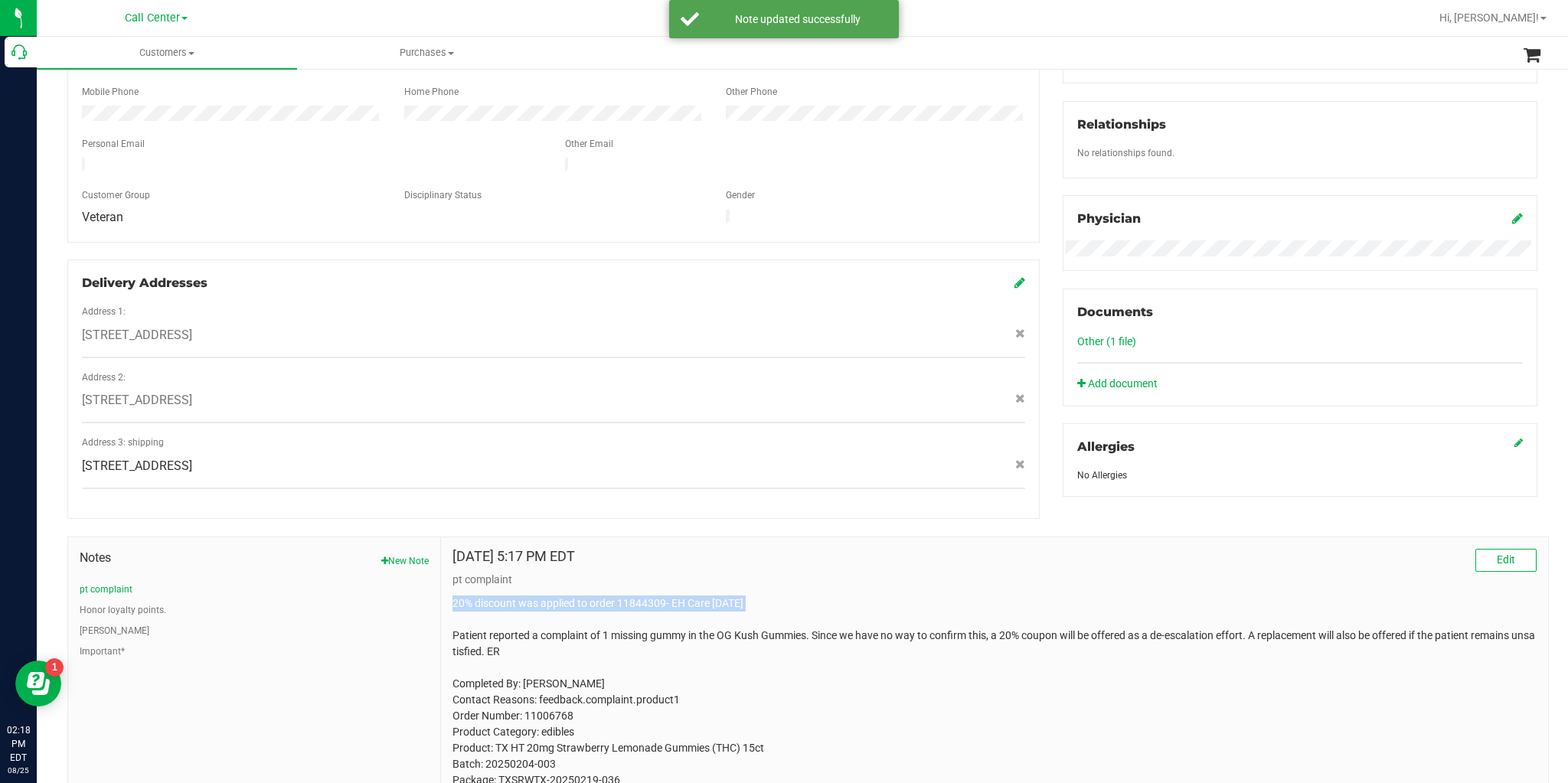
drag, startPoint x: 748, startPoint y: 584, endPoint x: 451, endPoint y: 591, distance: 297.1
click at [452, 596] on p "20% discount was applied to order 11844309- EH Care [DATE] Patient reported a c…" at bounding box center [994, 724] width 1084 height 257
copy p "20% discount was applied to order 11844309- EH Care [DATE]"
